Goal: Task Accomplishment & Management: Use online tool/utility

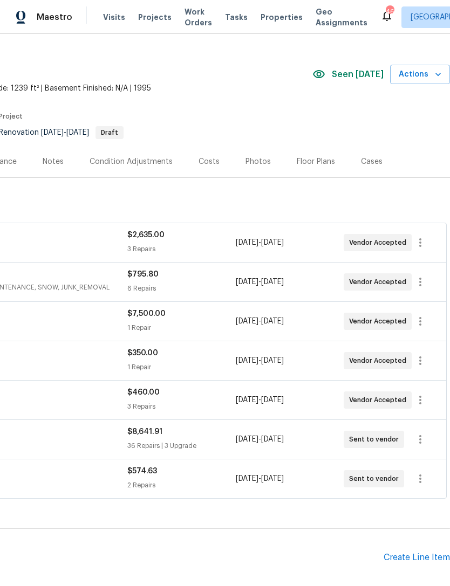
scroll to position [18, 160]
click at [419, 438] on icon "button" at bounding box center [420, 438] width 13 height 13
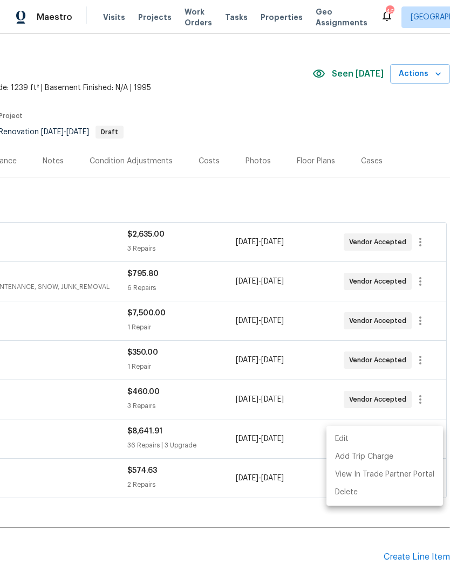
click at [340, 435] on li "Edit" at bounding box center [384, 439] width 116 height 18
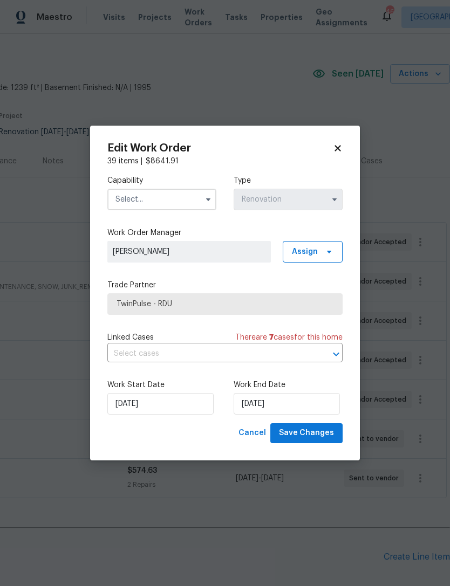
click at [155, 195] on input "text" at bounding box center [161, 200] width 109 height 22
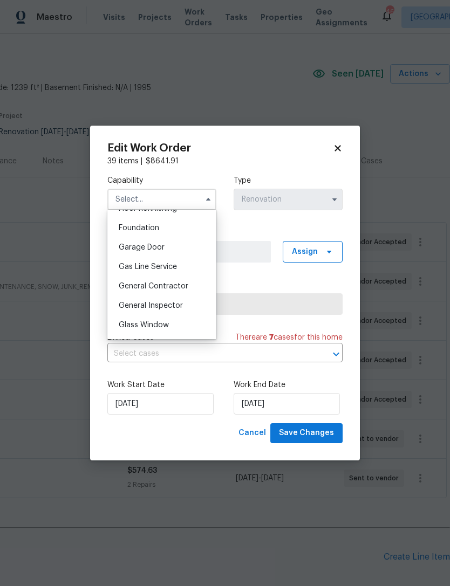
scroll to position [452, 0]
click at [178, 281] on span "General Contractor" at bounding box center [154, 285] width 70 height 8
type input "General Contractor"
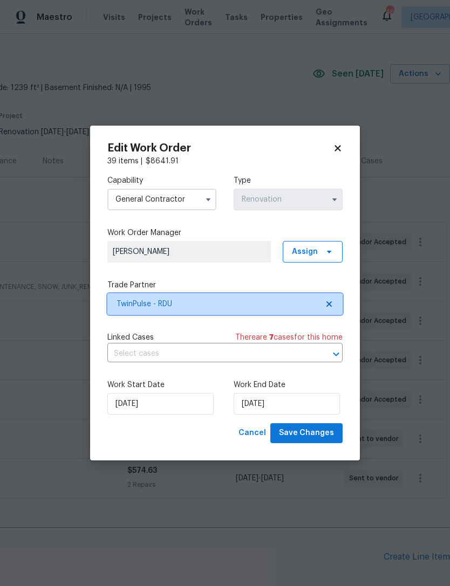
click at [229, 301] on span "TwinPulse - RDU" at bounding box center [216, 304] width 201 height 11
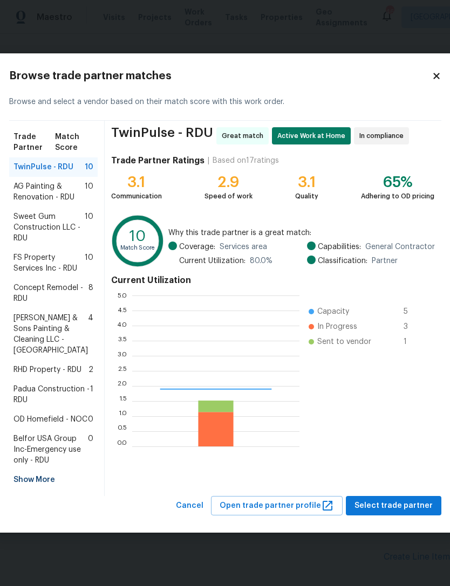
scroll to position [151, 167]
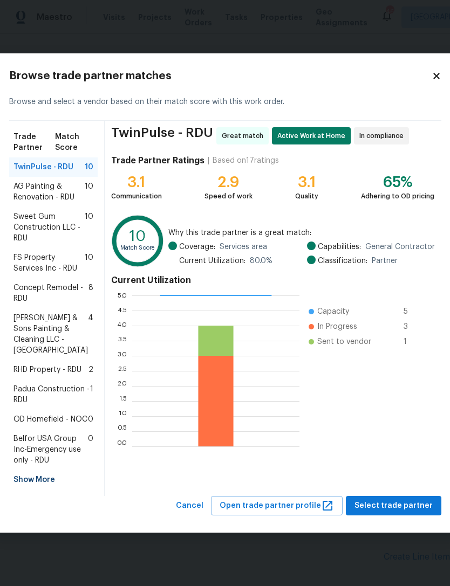
click at [55, 181] on span "AG Painting & Renovation - RDU" at bounding box center [48, 192] width 71 height 22
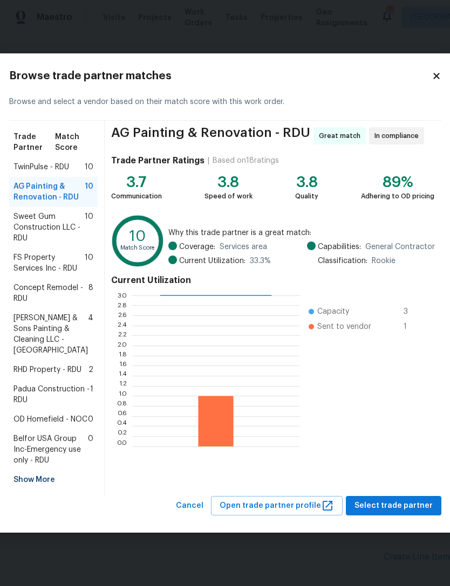
click at [44, 401] on span "Padua Construction - RDU" at bounding box center [51, 395] width 77 height 22
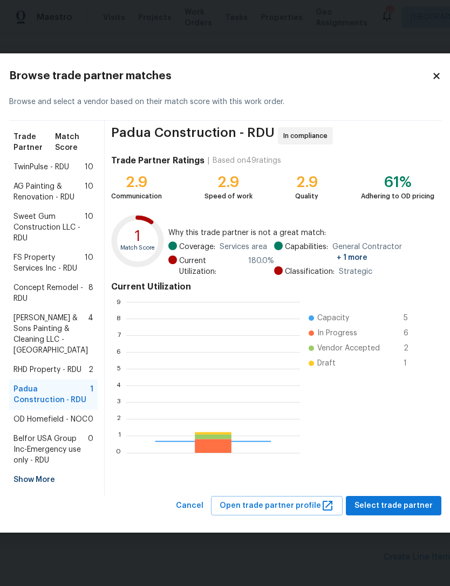
scroll to position [151, 174]
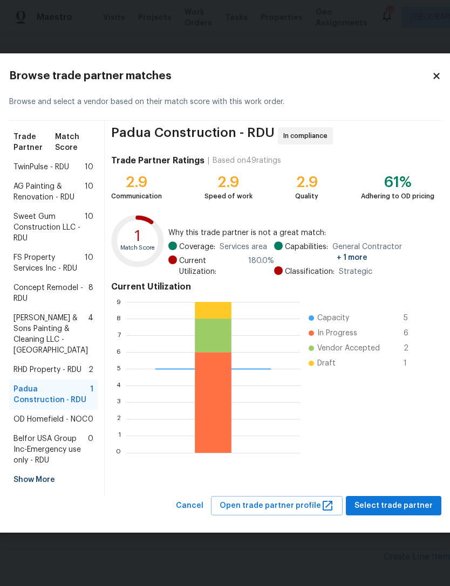
click at [52, 181] on span "AG Painting & Renovation - RDU" at bounding box center [48, 192] width 71 height 22
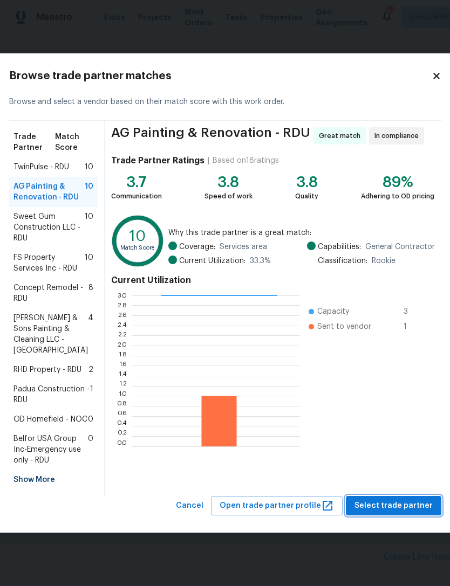
click at [404, 513] on span "Select trade partner" at bounding box center [393, 505] width 78 height 13
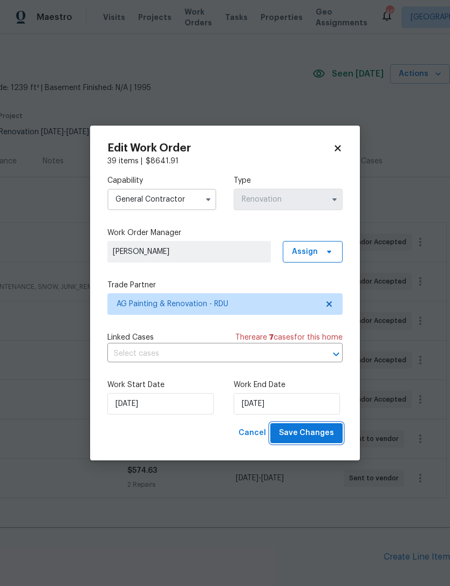
click at [320, 431] on span "Save Changes" at bounding box center [306, 433] width 55 height 13
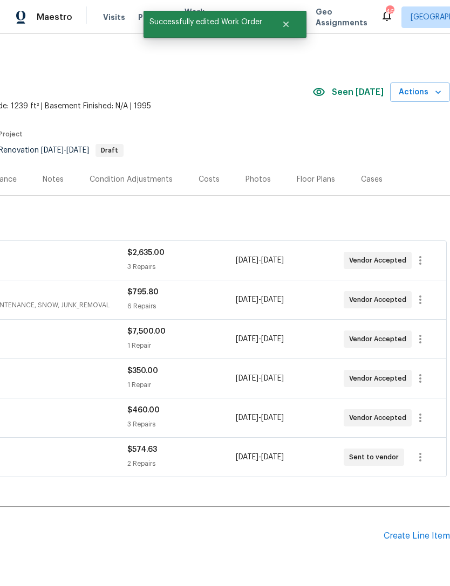
scroll to position [0, 160]
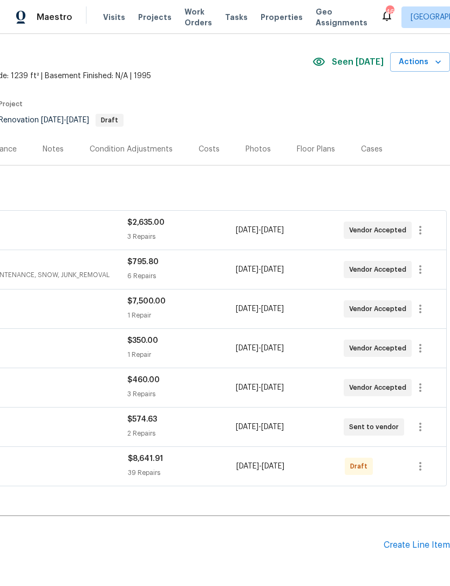
scroll to position [30, 160]
click at [422, 466] on icon "button" at bounding box center [420, 466] width 13 height 13
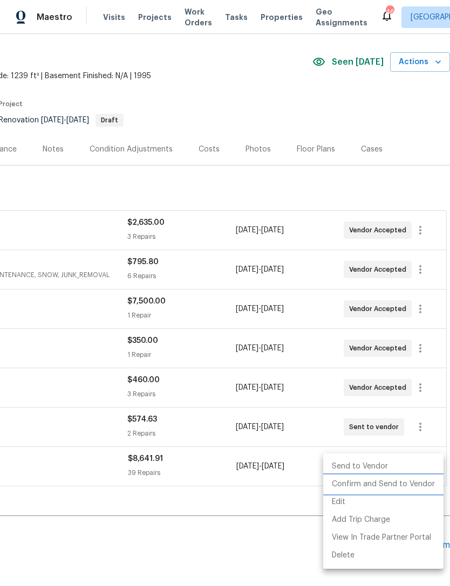
click at [399, 481] on li "Confirm and Send to Vendor" at bounding box center [383, 485] width 120 height 18
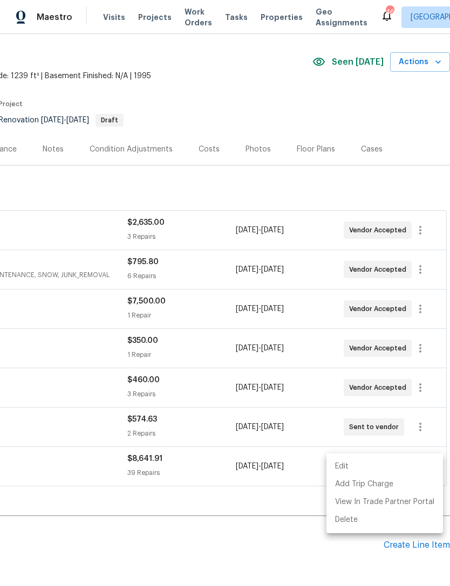
click at [196, 524] on div at bounding box center [225, 293] width 450 height 586
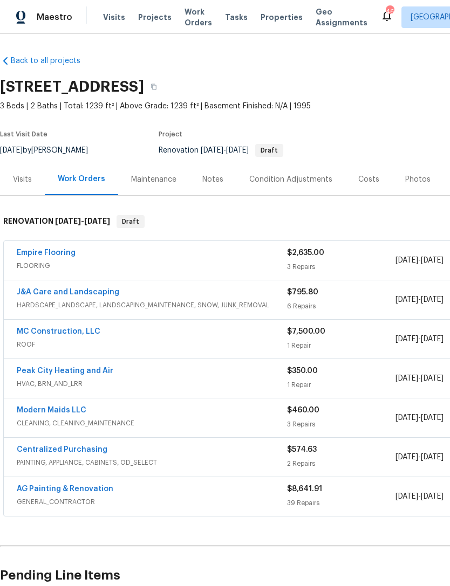
scroll to position [0, 0]
click at [80, 491] on link "AG Painting & Renovation" at bounding box center [65, 489] width 97 height 8
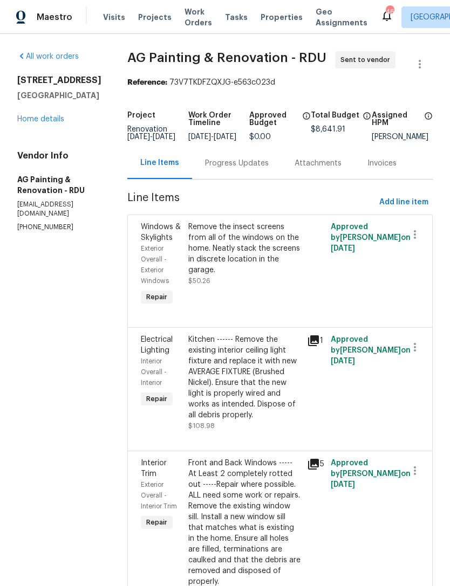
click at [241, 169] on div "Progress Updates" at bounding box center [237, 163] width 64 height 11
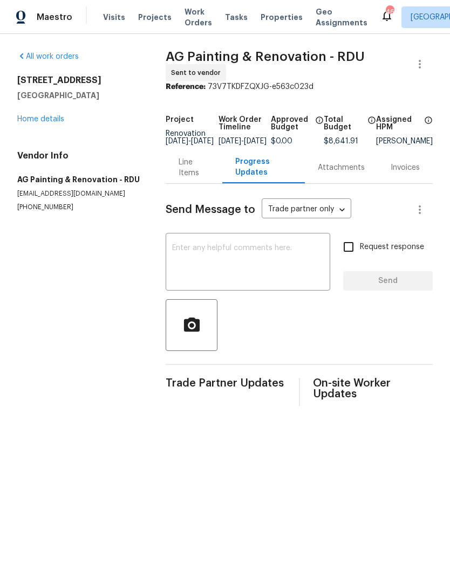
click at [219, 260] on textarea at bounding box center [248, 263] width 152 height 38
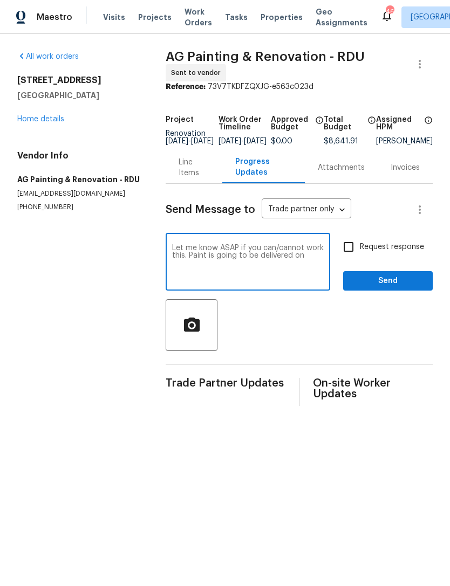
click at [186, 261] on textarea "Let me know ASAP if you can/cannot work this. Paint is going to be delivered on" at bounding box center [248, 263] width 152 height 38
click at [195, 270] on textarea "Let me know ASAP if you can/cannot work this. Interior Paint is going to be del…" at bounding box center [248, 263] width 152 height 38
type textarea "Let me know ASAP if you can/cannot work this. Interior Paint is going to be del…"
click at [353, 256] on input "Request response" at bounding box center [348, 247] width 23 height 23
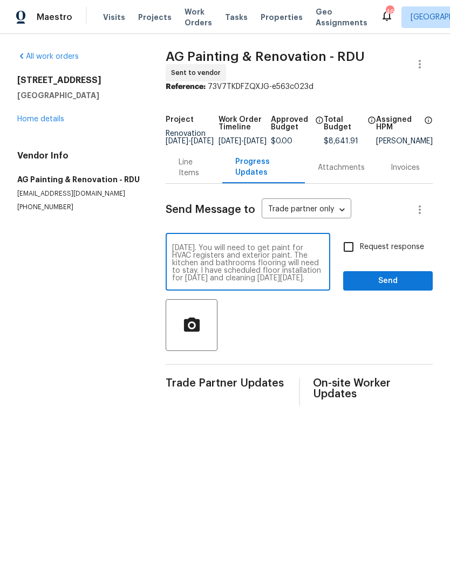
checkbox input "true"
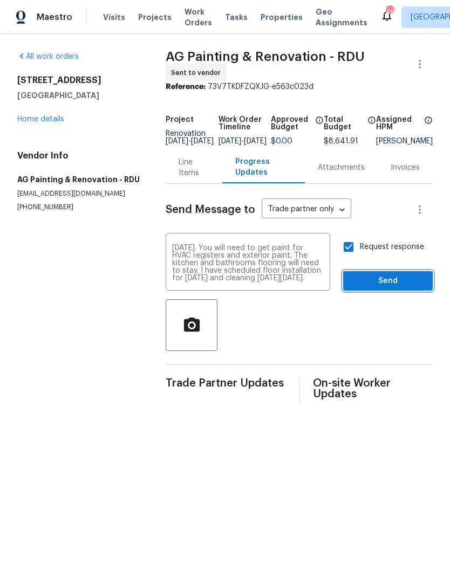
click at [396, 279] on button "Send" at bounding box center [388, 281] width 90 height 20
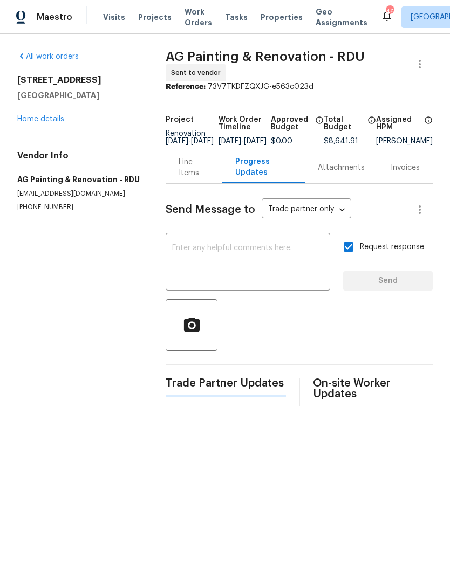
scroll to position [0, 0]
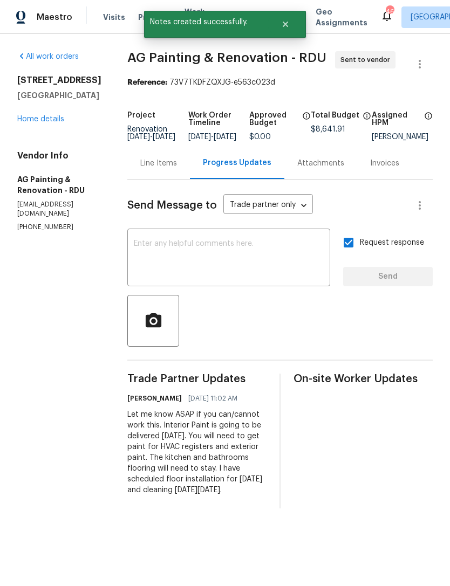
click at [40, 119] on link "Home details" at bounding box center [40, 119] width 47 height 8
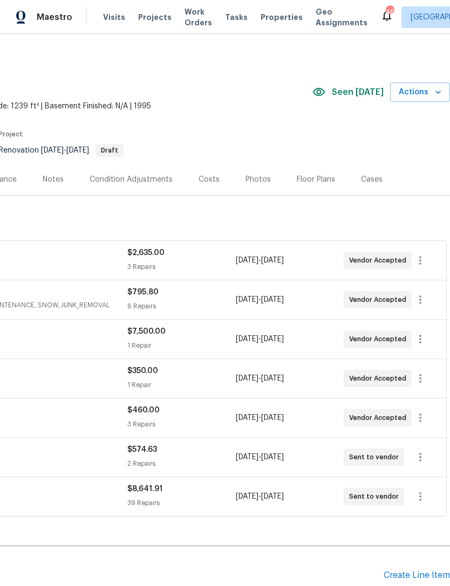
scroll to position [0, 160]
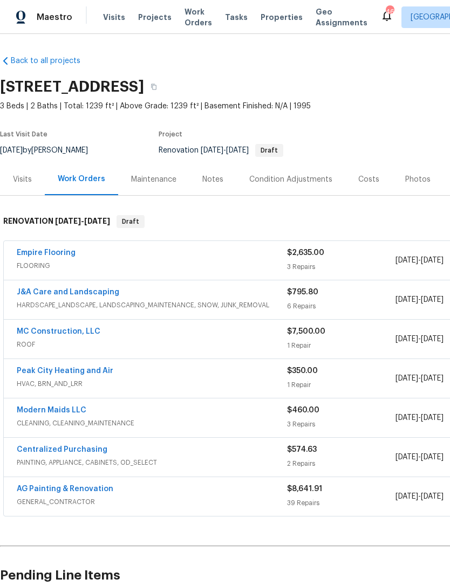
click at [213, 182] on div "Notes" at bounding box center [212, 179] width 21 height 11
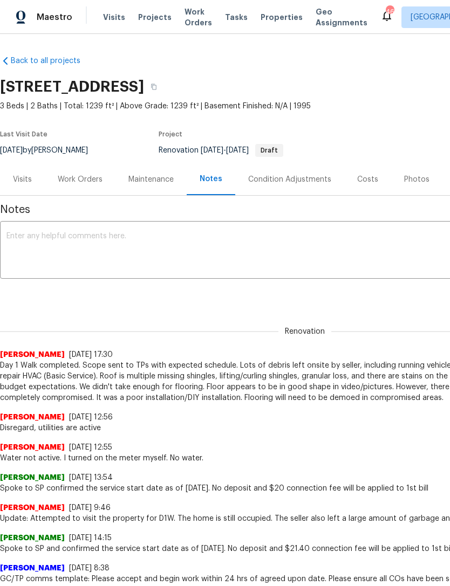
click at [116, 242] on textarea at bounding box center [304, 251] width 596 height 38
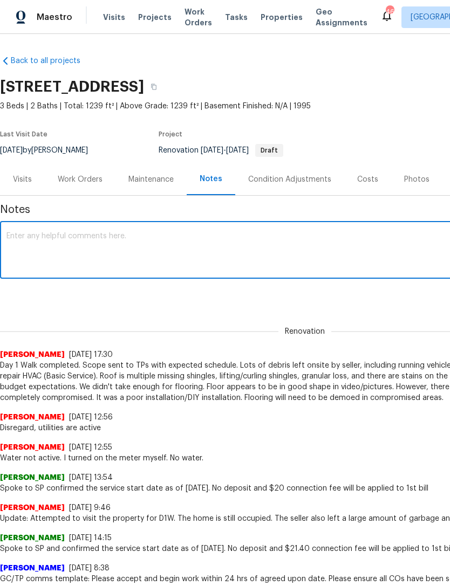
type textarea "T"
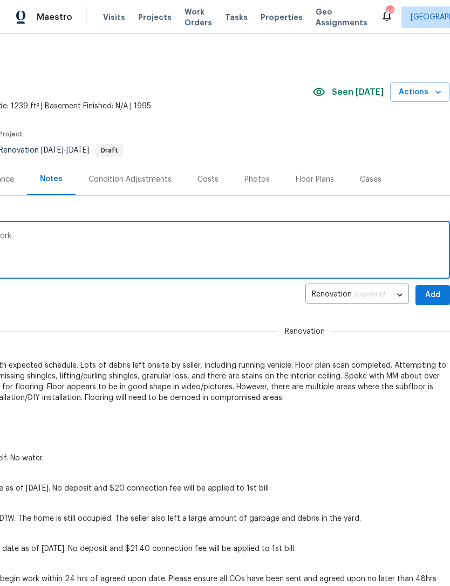
scroll to position [0, 160]
type textarea "Update: TP - Twin Pulse turned down the work."
click at [435, 291] on span "Add" at bounding box center [432, 294] width 17 height 13
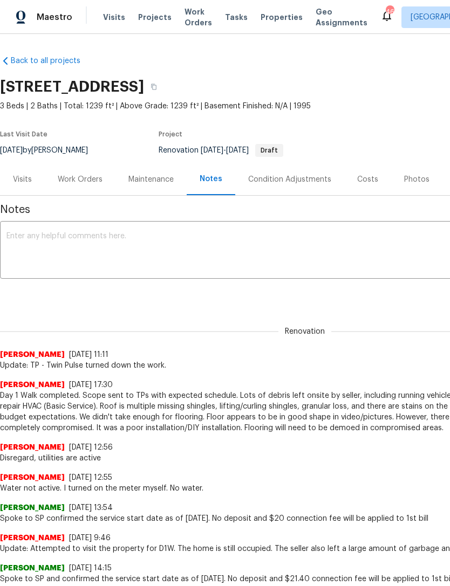
scroll to position [0, 0]
click at [91, 176] on div "Work Orders" at bounding box center [80, 179] width 45 height 11
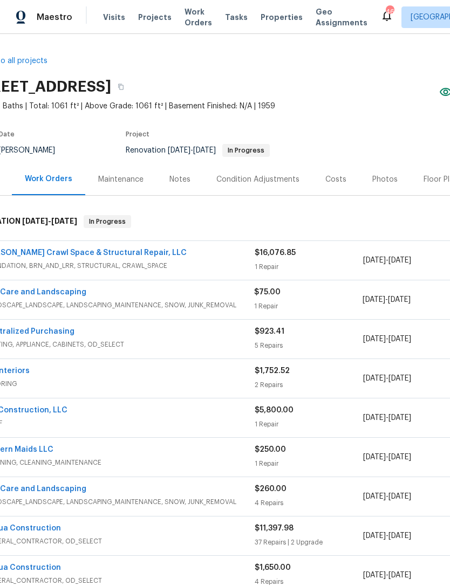
scroll to position [0, 33]
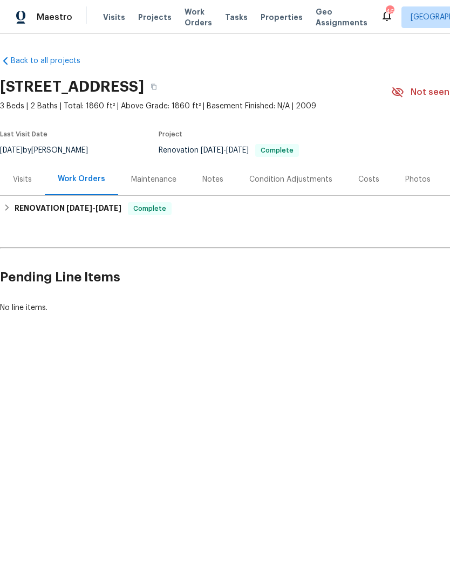
scroll to position [4, 0]
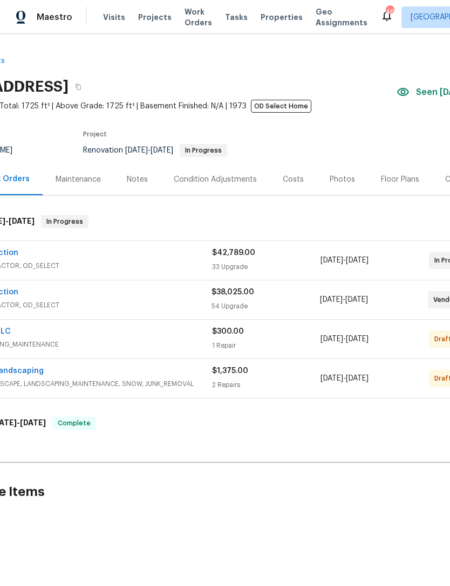
scroll to position [0, 75]
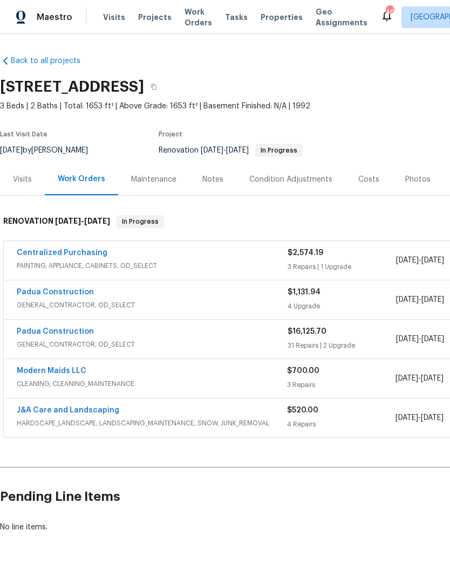
click at [81, 289] on link "Padua Construction" at bounding box center [55, 292] width 77 height 8
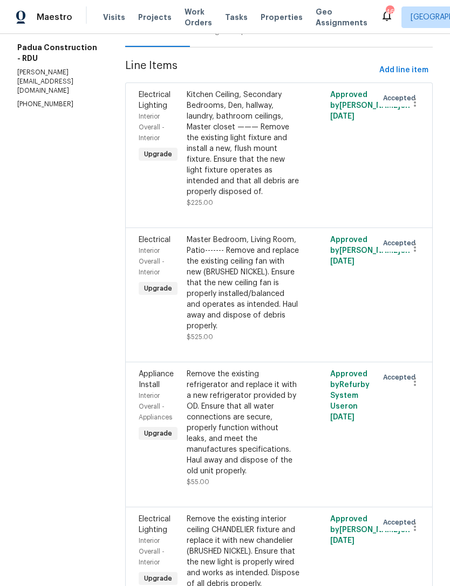
scroll to position [132, 0]
click at [241, 519] on div "Remove the existing interior ceiling CHANDELIER fixture and replace it with new…" at bounding box center [243, 551] width 113 height 75
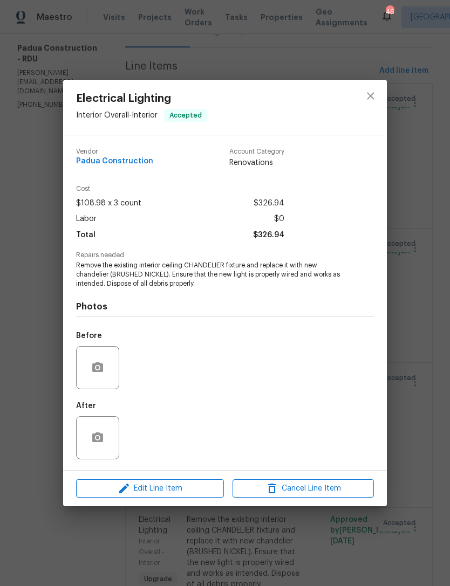
click at [252, 348] on div "Before" at bounding box center [225, 361] width 298 height 70
click at [372, 95] on icon "close" at bounding box center [370, 96] width 13 height 13
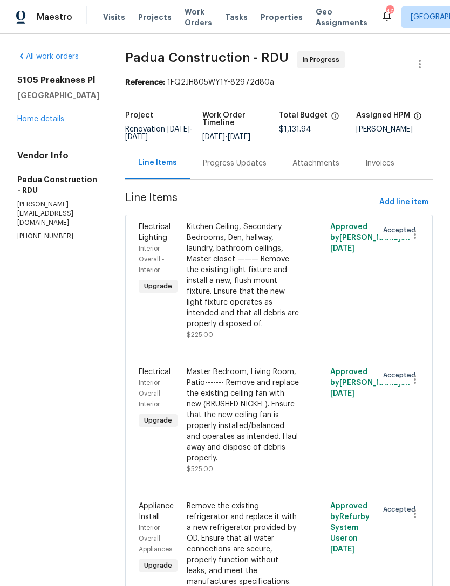
scroll to position [0, 0]
click at [45, 123] on link "Home details" at bounding box center [40, 119] width 47 height 8
